Goal: Navigation & Orientation: Find specific page/section

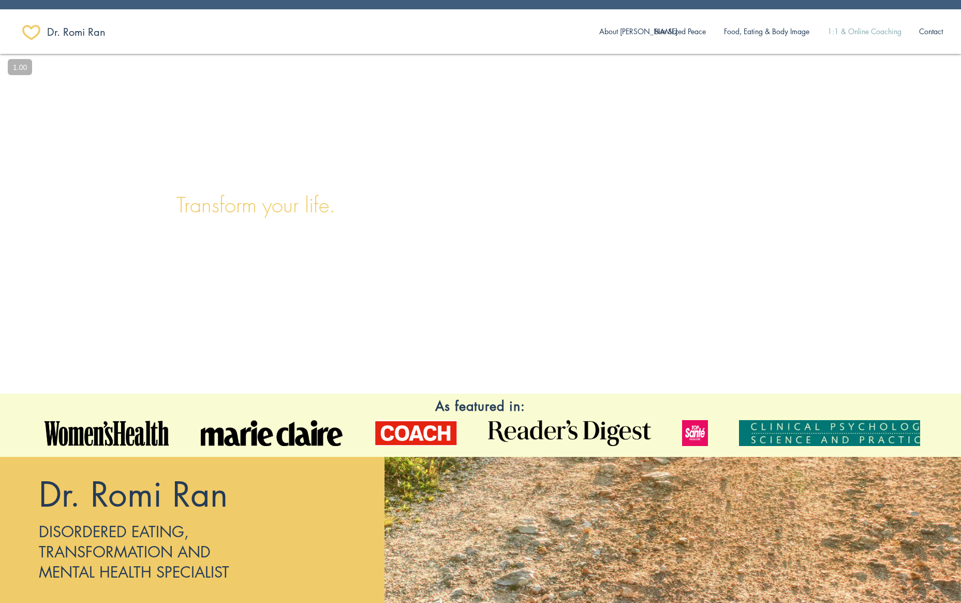
scroll to position [0, 28]
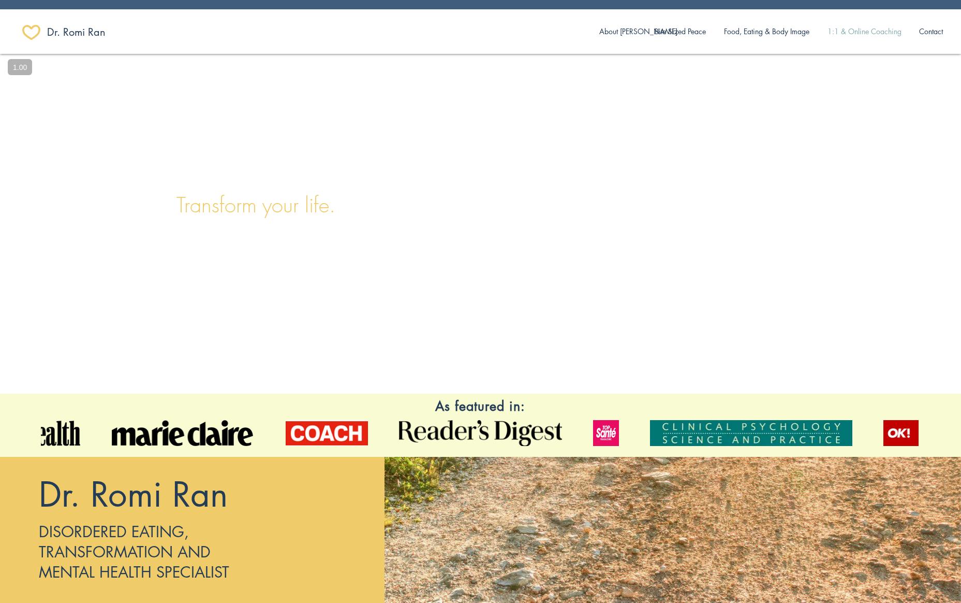
click at [850, 30] on p "1:1 & Online Coaching" at bounding box center [865, 32] width 84 height 22
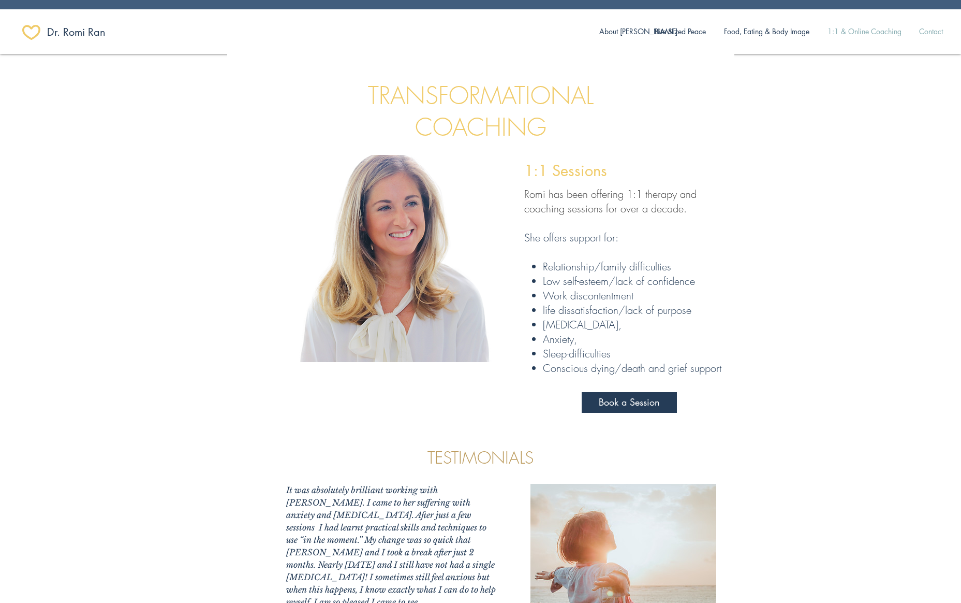
click at [932, 33] on p "Contact" at bounding box center [931, 32] width 34 height 22
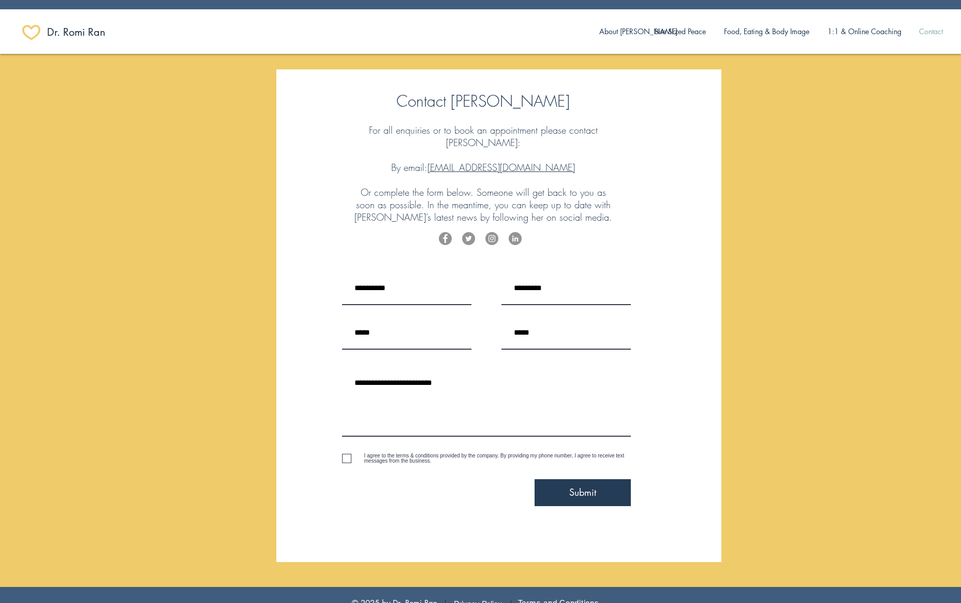
click at [80, 32] on span "​Dr. Romi Ran" at bounding box center [76, 32] width 58 height 14
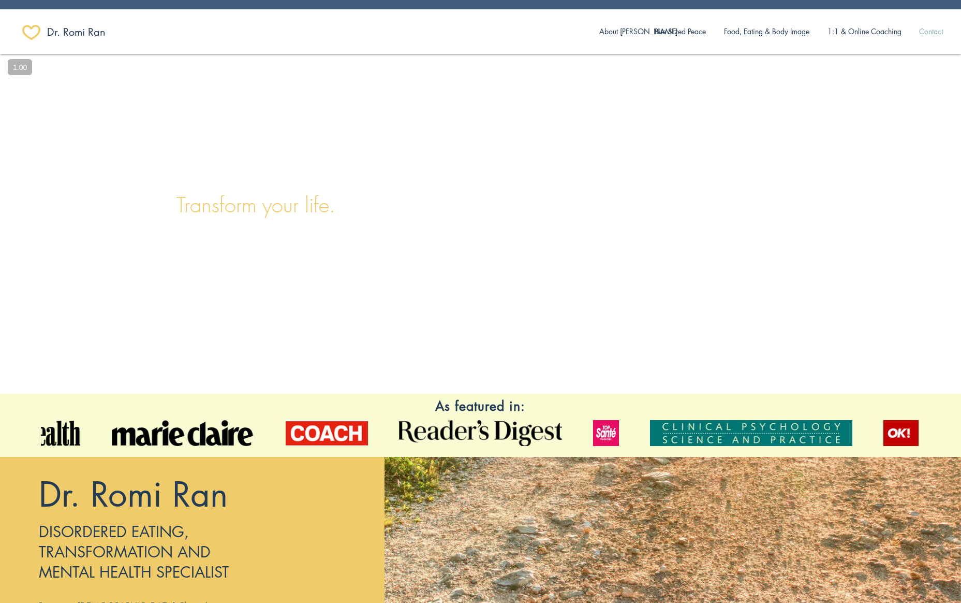
click at [926, 30] on p "Contact" at bounding box center [931, 32] width 34 height 22
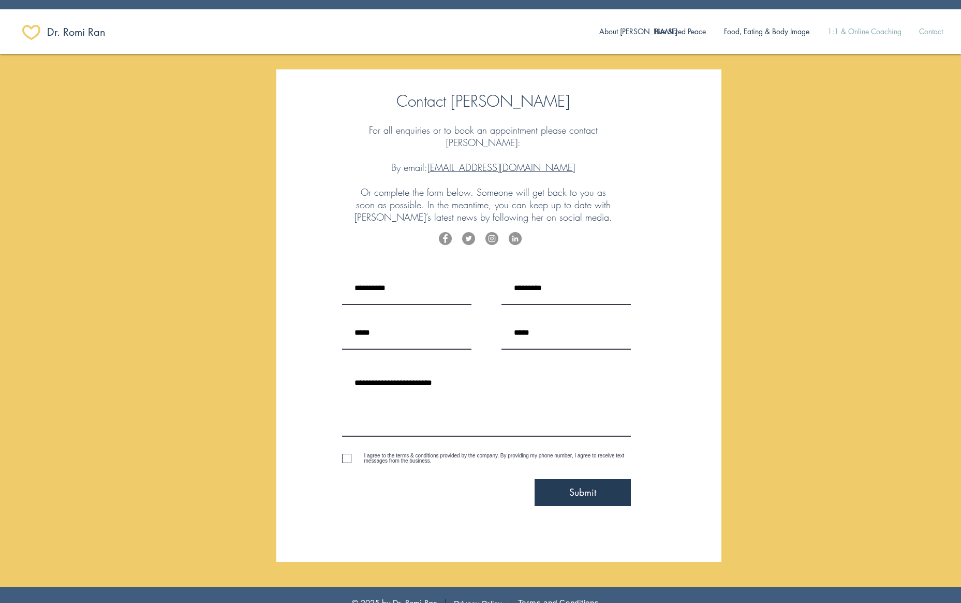
click at [862, 31] on p "1:1 & Online Coaching" at bounding box center [865, 32] width 84 height 22
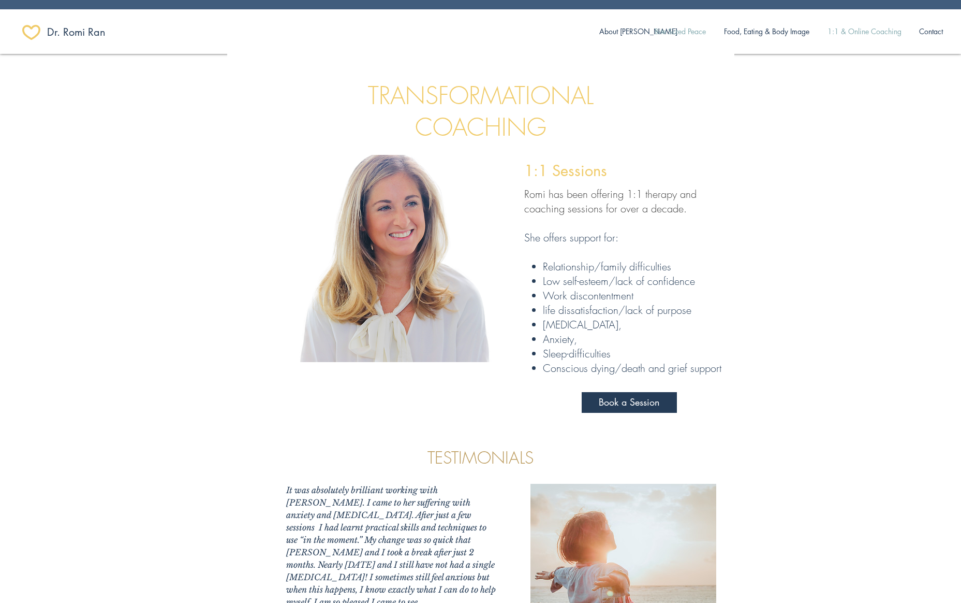
click at [679, 35] on p "Bite Sized Peace" at bounding box center [681, 32] width 62 height 22
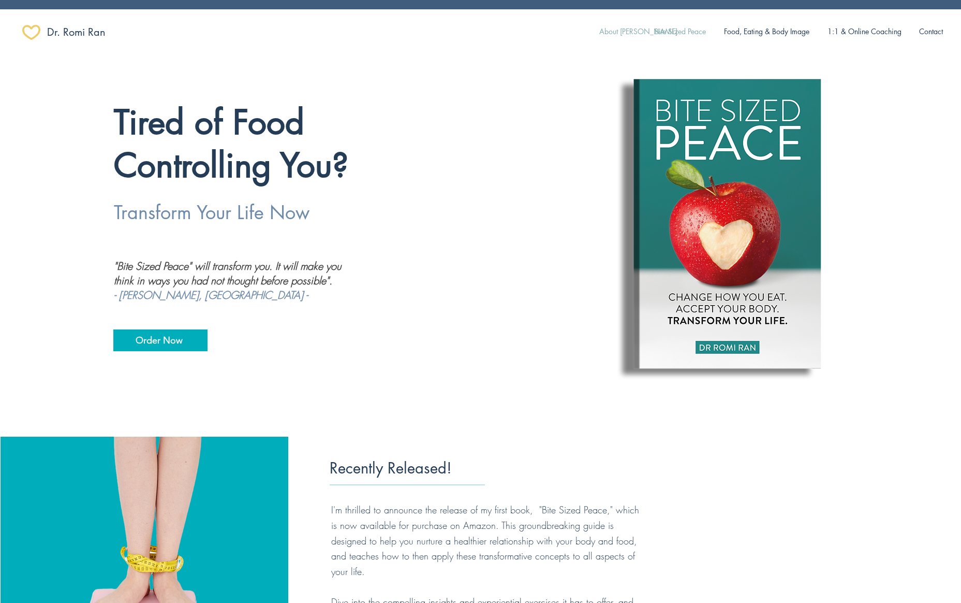
click at [620, 31] on p "About [PERSON_NAME]" at bounding box center [638, 32] width 89 height 22
